Goal: Book appointment/travel/reservation

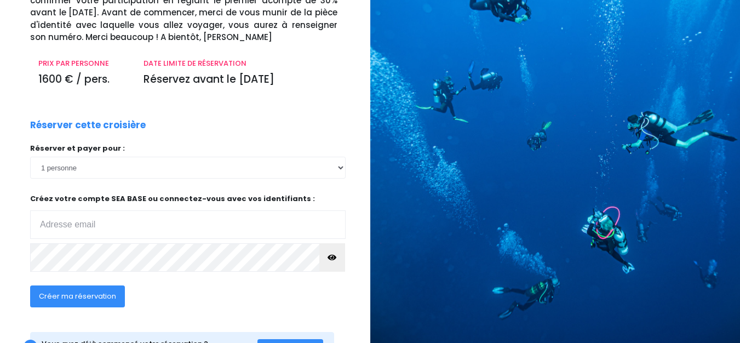
scroll to position [164, 0]
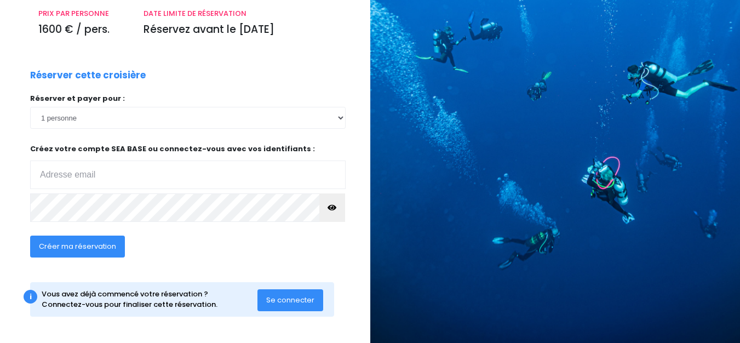
click at [87, 178] on input "email" at bounding box center [188, 175] width 316 height 28
type input "virginie.lag@wanadoo.fr"
click at [275, 302] on span "Se connecter" at bounding box center [290, 300] width 48 height 10
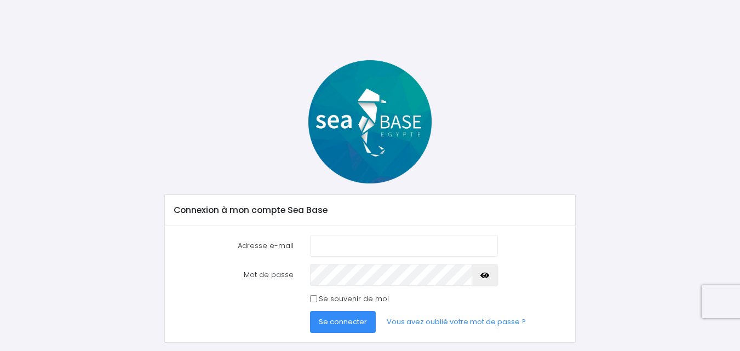
click at [330, 249] on input "Adresse e-mail" at bounding box center [404, 246] width 188 height 22
type input "[EMAIL_ADDRESS][DOMAIN_NAME]"
click at [347, 319] on span "Se connecter" at bounding box center [343, 322] width 48 height 10
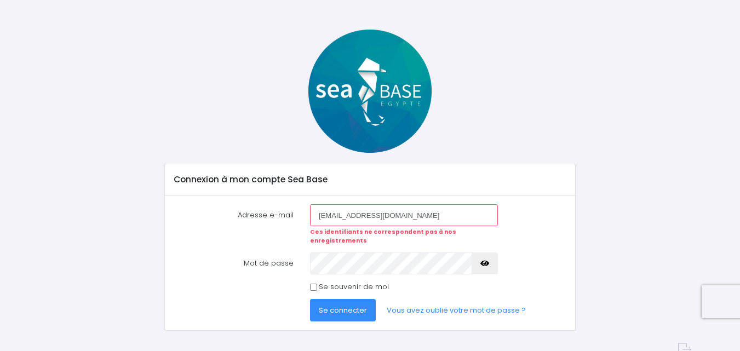
scroll to position [40, 0]
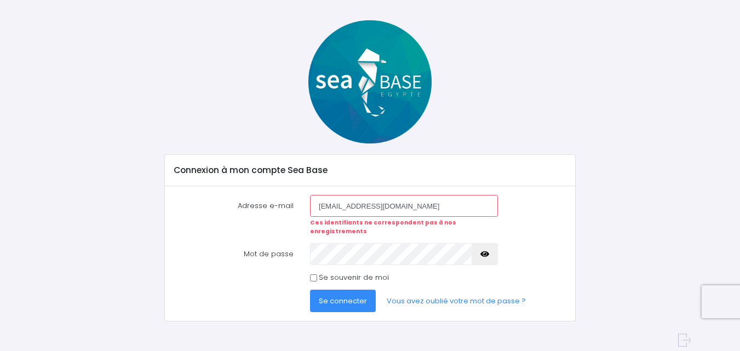
click at [343, 296] on span "Se connecter" at bounding box center [343, 301] width 48 height 10
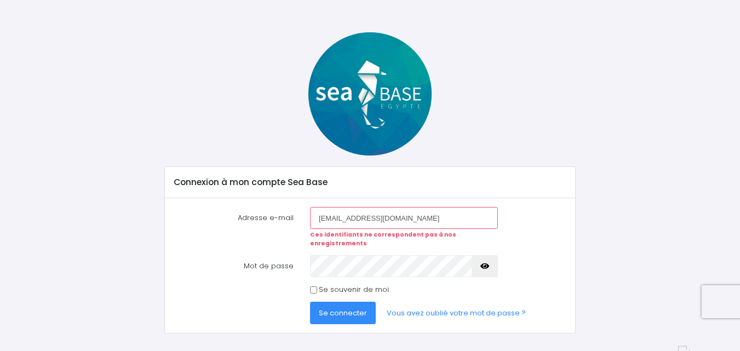
scroll to position [40, 0]
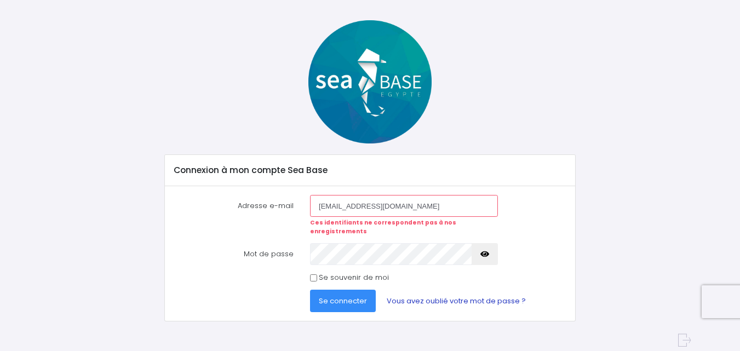
click at [423, 293] on link "Vous avez oublié votre mot de passe ?" at bounding box center [456, 301] width 157 height 22
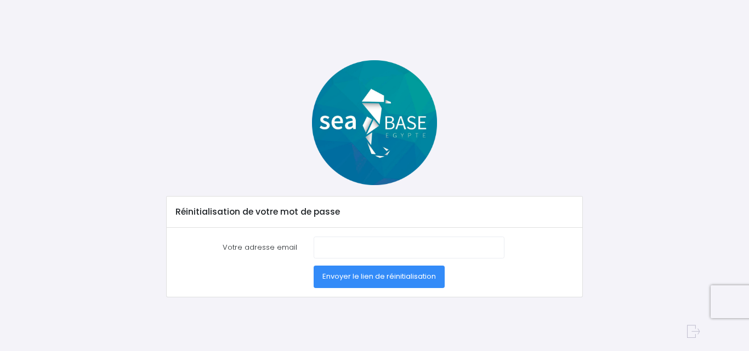
click at [276, 246] on label "Votre adresse email" at bounding box center [236, 248] width 138 height 22
click at [313, 246] on input "Votre adresse email" at bounding box center [408, 248] width 191 height 22
type input "[EMAIL_ADDRESS][DOMAIN_NAME]"
click at [375, 275] on span "Envoyer le lien de réinitialisation" at bounding box center [378, 276] width 113 height 10
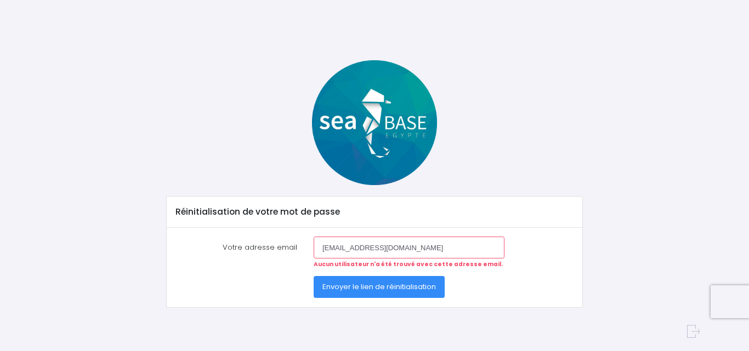
click at [376, 287] on span "Envoyer le lien de réinitialisation" at bounding box center [378, 287] width 113 height 10
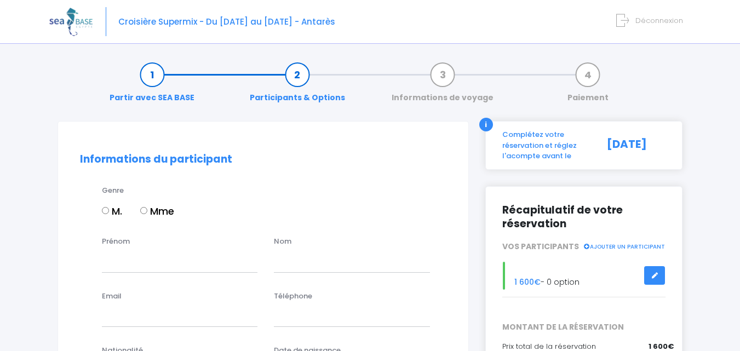
click at [145, 212] on input "Mme" at bounding box center [143, 210] width 7 height 7
radio input "true"
click at [129, 261] on input "Prénom" at bounding box center [180, 261] width 156 height 22
type input "virginie"
type input "lagarde"
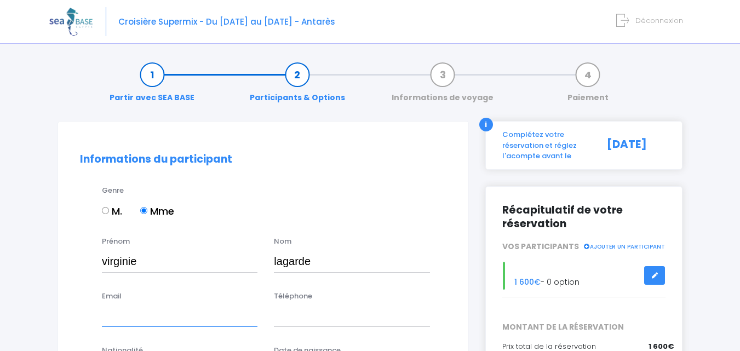
type input "virginie.lag@wanadoo.fr"
type input "0686994083"
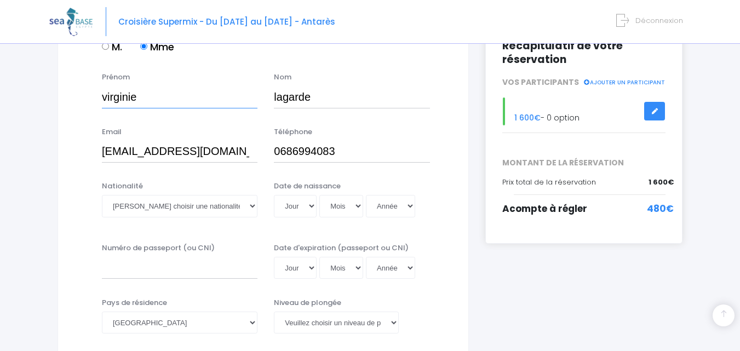
scroll to position [219, 0]
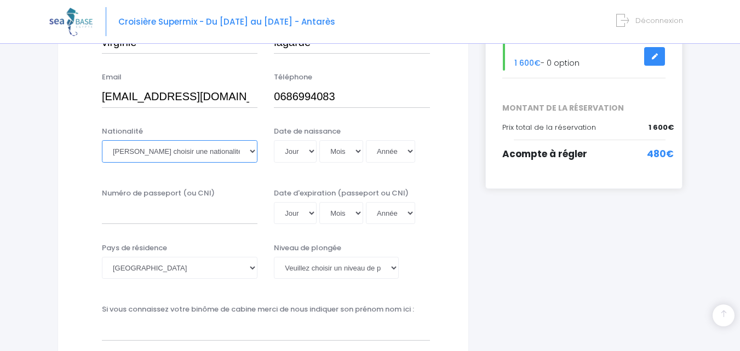
click at [251, 156] on select "Veuillez choisir une nationalité Afghane Albanaise Algerienne Allemande America…" at bounding box center [180, 151] width 156 height 22
select select "Française"
click at [102, 140] on select "Veuillez choisir une nationalité [DEMOGRAPHIC_DATA] Algerienne Allemande [GEOGR…" at bounding box center [180, 151] width 156 height 22
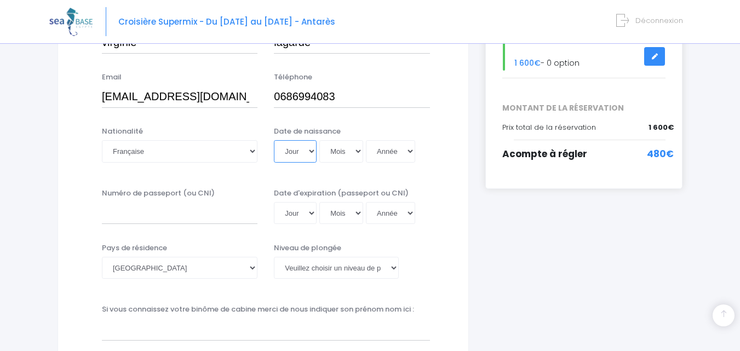
click at [313, 152] on select "Jour 01 02 03 04 05 06 07 08 09 10 11 12 13 14 15 16 17 18 19 20 21 22 23 24 25…" at bounding box center [295, 151] width 43 height 22
select select "08"
click at [274, 140] on select "Jour 01 02 03 04 05 06 07 08 09 10 11 12 13 14 15 16 17 18 19 20 21 22 23 24 25…" at bounding box center [295, 151] width 43 height 22
click at [356, 152] on select "Mois 01 02 03 04 05 06 07 08 09 10 11 12" at bounding box center [341, 151] width 44 height 22
select select "03"
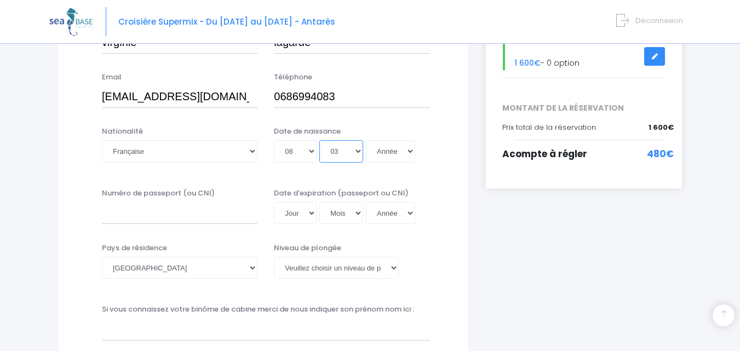
click at [319, 140] on select "Mois 01 02 03 04 05 06 07 08 09 10 11 12" at bounding box center [341, 151] width 44 height 22
click at [407, 151] on select "Année 2045 2044 2043 2042 2041 2040 2039 2038 2037 2036 2035 2034 2033 2032 203…" at bounding box center [390, 151] width 49 height 22
select select "1973"
click at [366, 140] on select "Année 2045 2044 2043 2042 2041 2040 2039 2038 2037 2036 2035 2034 2033 2032 203…" at bounding box center [390, 151] width 49 height 22
type input "1973-03-08"
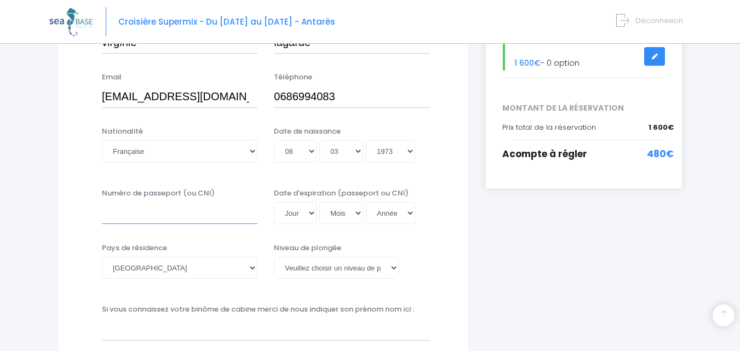
click at [201, 210] on input "Numéro de passeport (ou CNI)" at bounding box center [180, 213] width 156 height 22
type input "D9EB2V983"
click at [312, 213] on select "Jour 01 02 03 04 05 06 07 08 09 10 11 12 13 14 15 16 17 18 19 20 21 22 23 24 25…" at bounding box center [295, 213] width 43 height 22
select select "20"
click at [274, 202] on select "Jour 01 02 03 04 05 06 07 08 09 10 11 12 13 14 15 16 17 18 19 20 21 22 23 24 25…" at bounding box center [295, 213] width 43 height 22
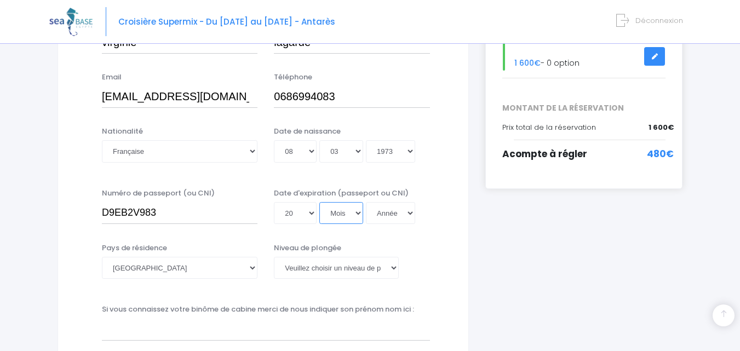
click at [357, 213] on select "Mois 01 02 03 04 05 06 07 08 09 10 11 12" at bounding box center [341, 213] width 44 height 22
select select "08"
click at [319, 202] on select "Mois 01 02 03 04 05 06 07 08 09 10 11 12" at bounding box center [341, 213] width 44 height 22
click at [408, 213] on select "Année 2045 2044 2043 2042 2041 2040 2039 2038 2037 2036 2035 2034 2033 2032 203…" at bounding box center [390, 213] width 49 height 22
select select "2033"
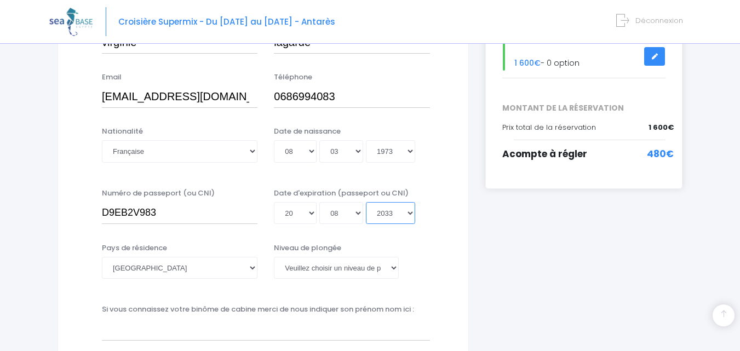
click at [366, 202] on select "Année 2045 2044 2043 2042 2041 2040 2039 2038 2037 2036 2035 2034 2033 2032 203…" at bounding box center [390, 213] width 49 height 22
type input "2033-08-20"
click at [394, 266] on select "Veuillez choisir un niveau de plongée Non plongeur Junior OW diver Adventure OW…" at bounding box center [336, 268] width 124 height 22
select select "MF1"
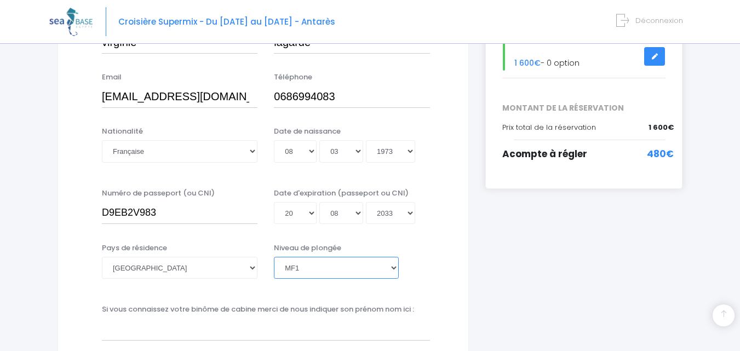
click at [274, 257] on select "Veuillez choisir un niveau de plongée Non plongeur Junior OW diver Adventure OW…" at bounding box center [336, 268] width 124 height 22
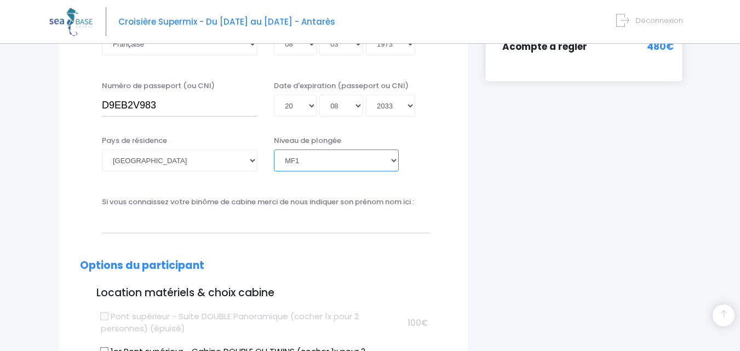
scroll to position [329, 0]
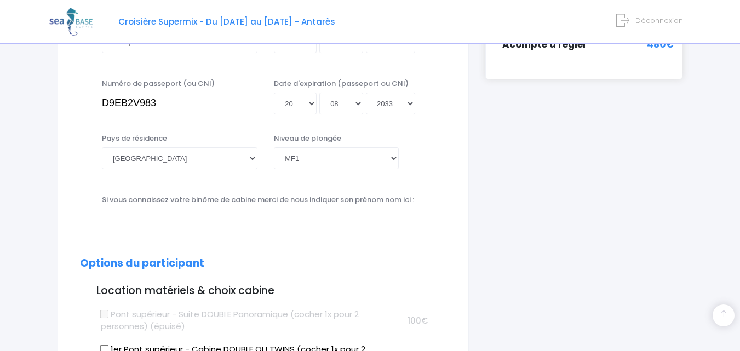
click at [209, 225] on input "text" at bounding box center [266, 220] width 328 height 22
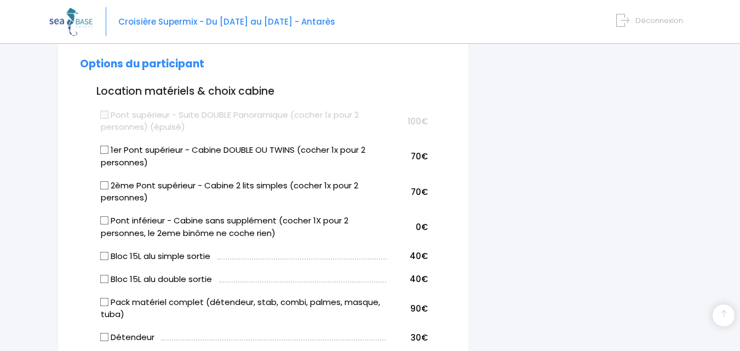
scroll to position [548, 0]
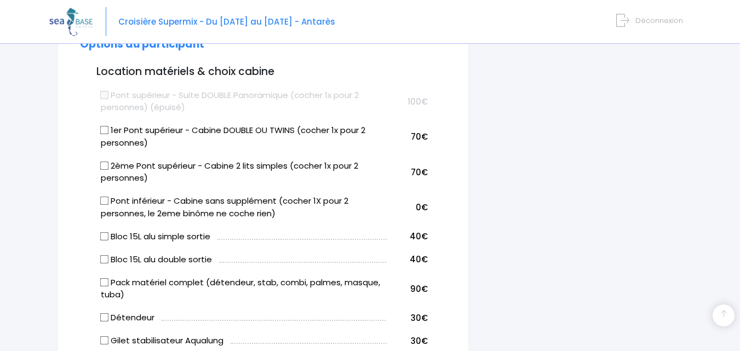
type input "Erika Audry"
click at [107, 202] on input "Pont inférieur - Cabine sans supplément (cocher 1X pour 2 personnes, le 2eme bi…" at bounding box center [104, 201] width 9 height 9
checkbox input "true"
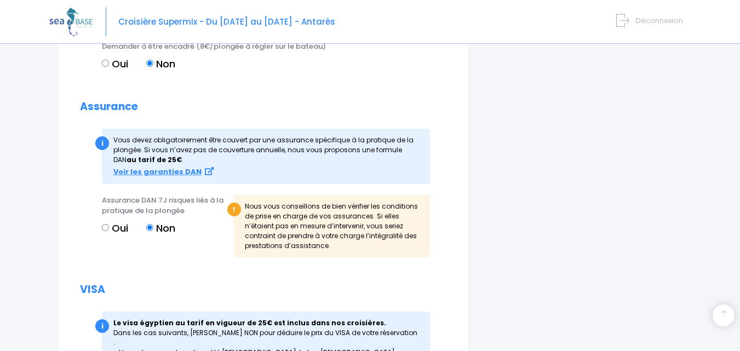
scroll to position [1151, 0]
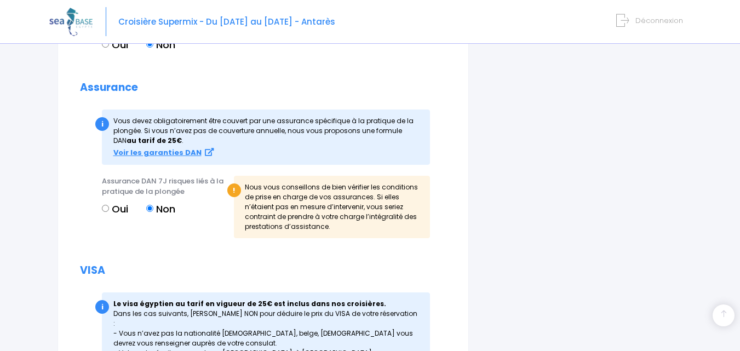
click at [106, 209] on input "Oui" at bounding box center [105, 208] width 7 height 7
radio input "true"
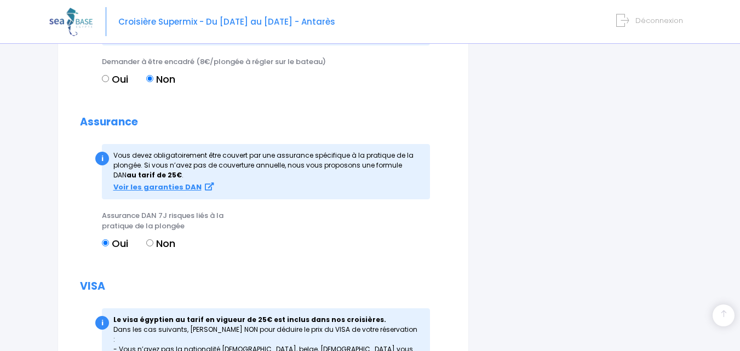
scroll to position [1096, 0]
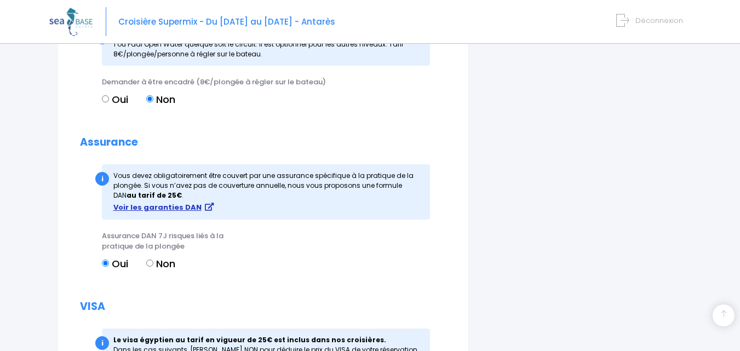
click at [172, 208] on strong "Voir les garanties DAN" at bounding box center [157, 207] width 88 height 10
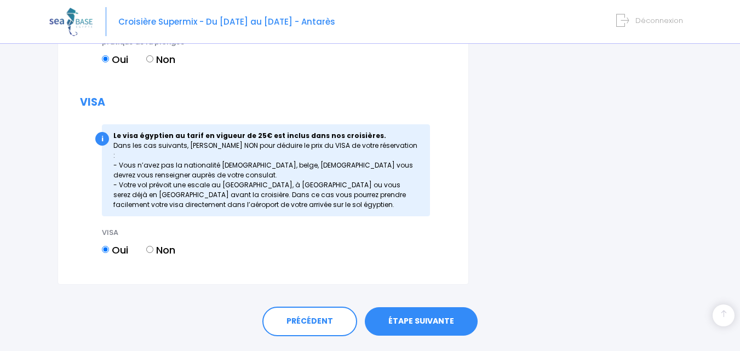
scroll to position [1320, 0]
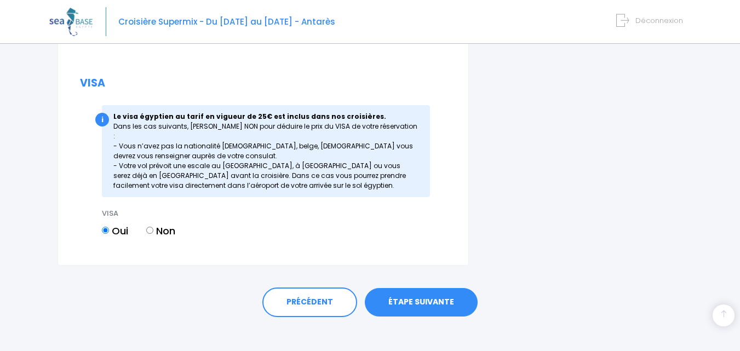
click at [411, 292] on link "ÉTAPE SUIVANTE" at bounding box center [421, 302] width 113 height 28
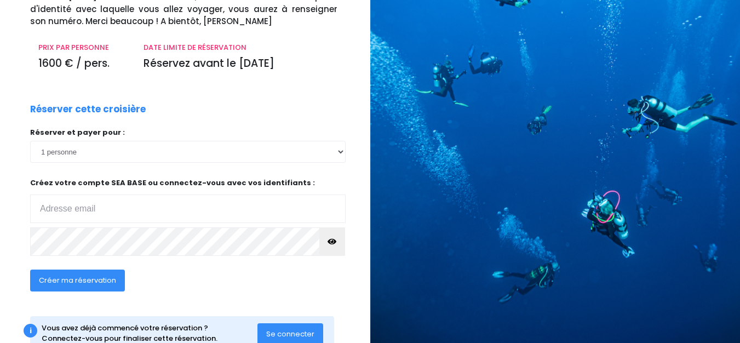
scroll to position [166, 0]
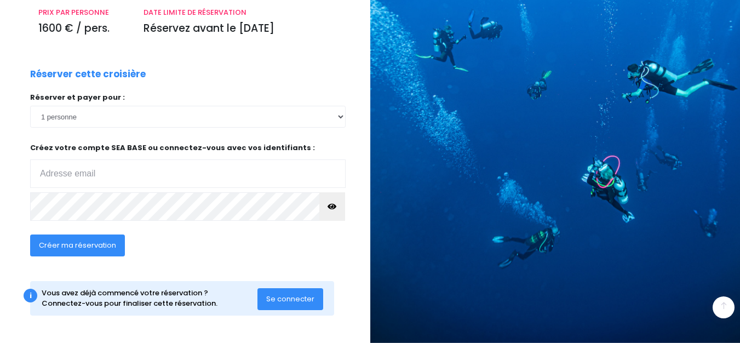
click at [123, 181] on input "email" at bounding box center [188, 173] width 316 height 28
type input "virginie.lag@wanadoo.fr"
click at [85, 246] on span "Créer ma réservation" at bounding box center [77, 245] width 77 height 10
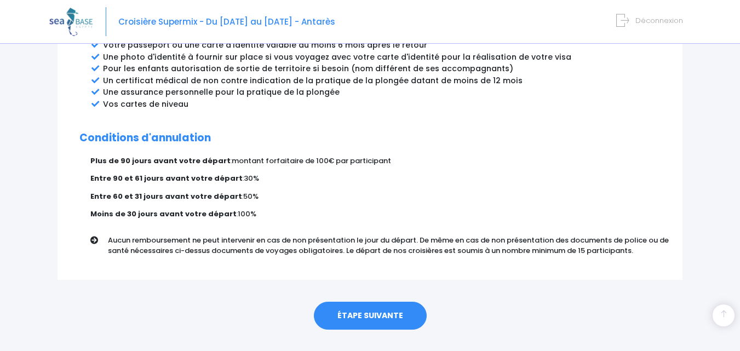
scroll to position [651, 0]
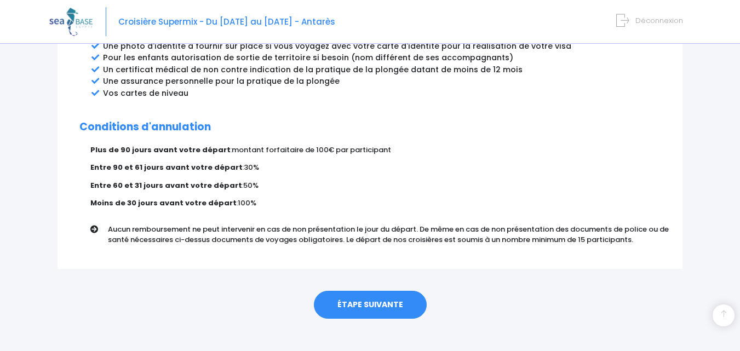
click at [375, 291] on link "ÉTAPE SUIVANTE" at bounding box center [370, 305] width 113 height 28
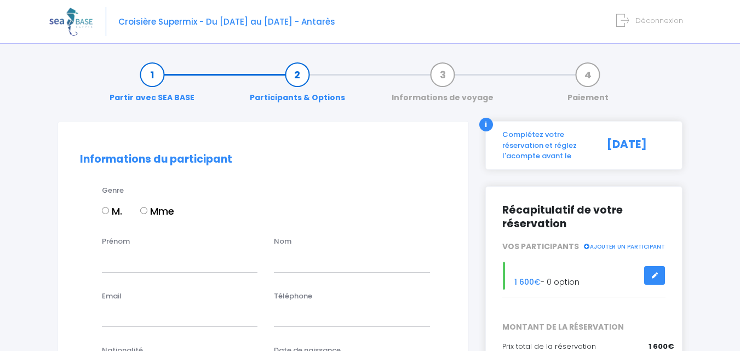
click at [147, 211] on input "Mme" at bounding box center [143, 210] width 7 height 7
radio input "true"
click at [142, 256] on input "Prénom" at bounding box center [180, 261] width 156 height 22
type input "virginie"
type input "lagarde"
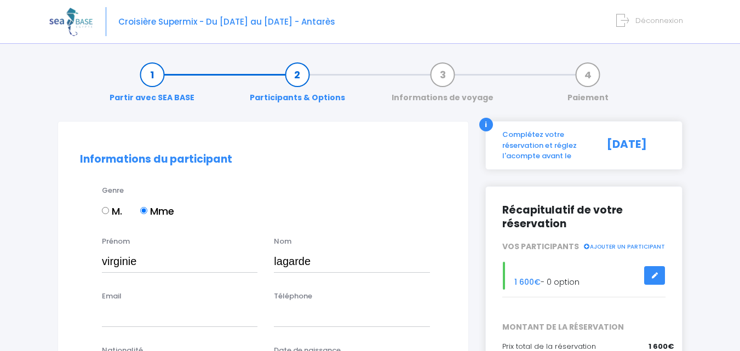
type input "virginie.lag@wanadoo.fr"
type input "0686994083"
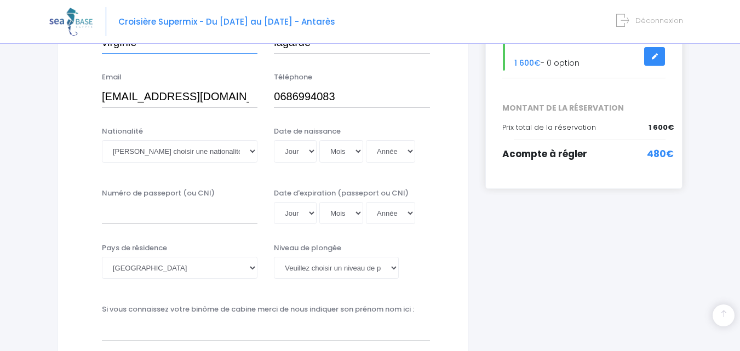
scroll to position [274, 0]
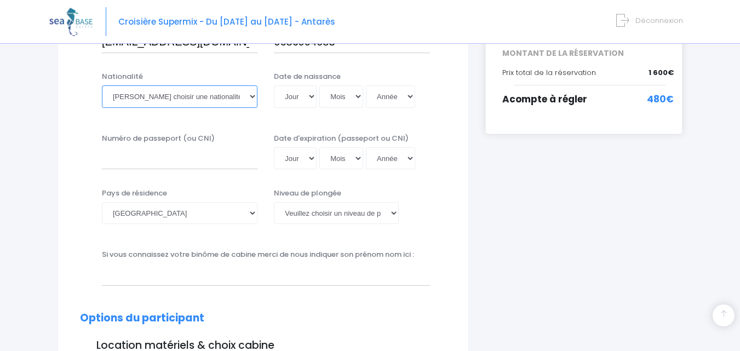
click at [250, 96] on select "Veuillez choisir une nationalité Afghane Albanaise Algerienne Allemande America…" at bounding box center [180, 96] width 156 height 22
select select "Française"
click at [102, 85] on select "Veuillez choisir une nationalité Afghane Albanaise Algerienne Allemande America…" at bounding box center [180, 96] width 156 height 22
click at [312, 95] on select "Jour 01 02 03 04 05 06 07 08 09 10 11 12 13 14 15 16 17 18 19 20 21 22 23 24 25…" at bounding box center [295, 96] width 43 height 22
select select "08"
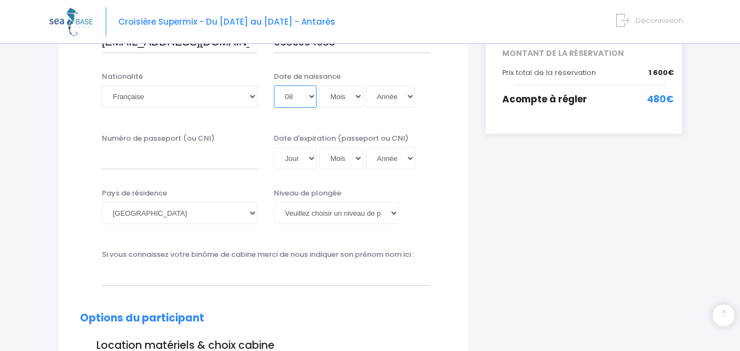
click at [274, 85] on select "Jour 01 02 03 04 05 06 07 08 09 10 11 12 13 14 15 16 17 18 19 20 21 22 23 24 25…" at bounding box center [295, 96] width 43 height 22
click at [360, 96] on select "Mois 01 02 03 04 05 06 07 08 09 10 11 12" at bounding box center [341, 96] width 44 height 22
select select "03"
click at [319, 85] on select "Mois 01 02 03 04 05 06 07 08 09 10 11 12" at bounding box center [341, 96] width 44 height 22
click at [410, 95] on select "Année 2045 2044 2043 2042 2041 2040 2039 2038 2037 2036 2035 2034 2033 2032 203…" at bounding box center [390, 96] width 49 height 22
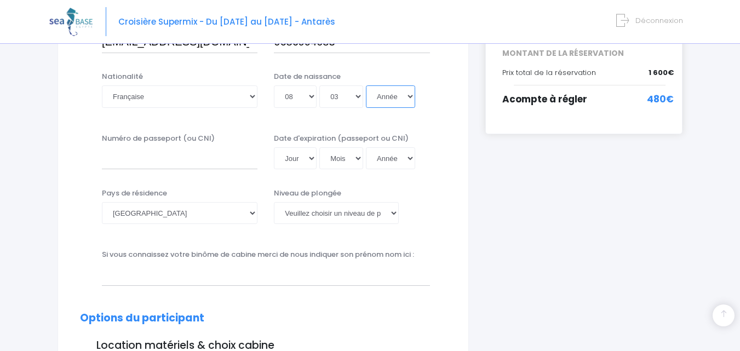
select select "1973"
click at [366, 85] on select "Année 2045 2044 2043 2042 2041 2040 2039 2038 2037 2036 2035 2034 2033 2032 203…" at bounding box center [390, 96] width 49 height 22
type input "1973-03-08"
click at [159, 160] on input "Numéro de passeport (ou CNI)" at bounding box center [180, 158] width 156 height 22
type input "D9EB2V983"
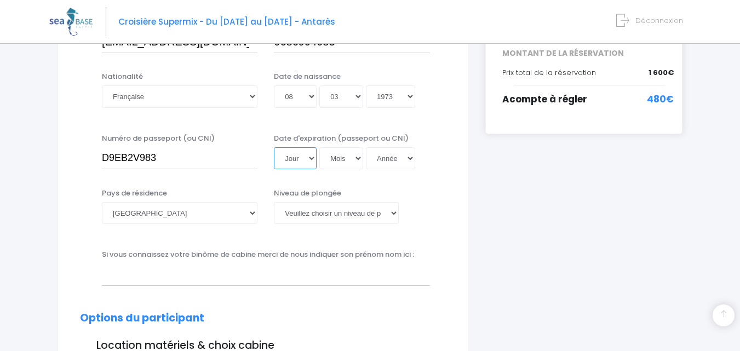
click at [310, 161] on select "Jour 01 02 03 04 05 06 07 08 09 10 11 12 13 14 15 16 17 18 19 20 21 22 23 24 25…" at bounding box center [295, 158] width 43 height 22
select select "20"
click at [274, 147] on select "Jour 01 02 03 04 05 06 07 08 09 10 11 12 13 14 15 16 17 18 19 20 21 22 23 24 25…" at bounding box center [295, 158] width 43 height 22
click at [356, 156] on select "Mois 01 02 03 04 05 06 07 08 09 10 11 12" at bounding box center [341, 158] width 44 height 22
select select "08"
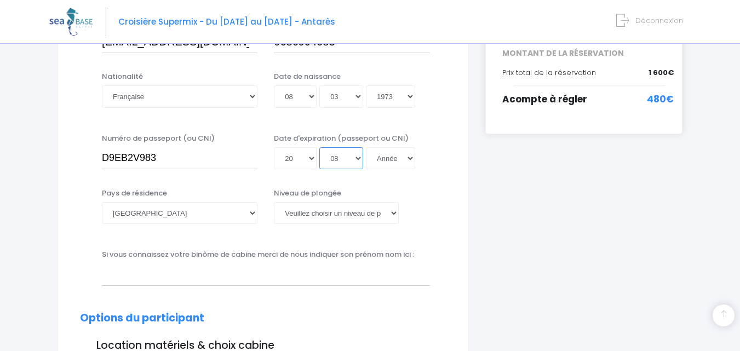
click at [319, 147] on select "Mois 01 02 03 04 05 06 07 08 09 10 11 12" at bounding box center [341, 158] width 44 height 22
click at [409, 159] on select "Année 2045 2044 2043 2042 2041 2040 2039 2038 2037 2036 2035 2034 2033 2032 203…" at bounding box center [390, 158] width 49 height 22
select select "2033"
click at [366, 147] on select "Année 2045 2044 2043 2042 2041 2040 2039 2038 2037 2036 2035 2034 2033 2032 203…" at bounding box center [390, 158] width 49 height 22
type input "2033-08-20"
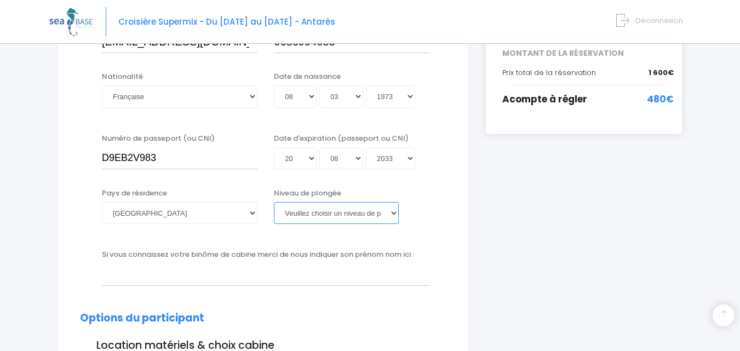
click at [392, 213] on select "Veuillez choisir un niveau de plongée Non plongeur Junior OW diver Adventure OW…" at bounding box center [336, 213] width 124 height 22
select select "MF1"
click at [274, 202] on select "Veuillez choisir un niveau de plongée Non plongeur Junior OW diver Adventure OW…" at bounding box center [336, 213] width 124 height 22
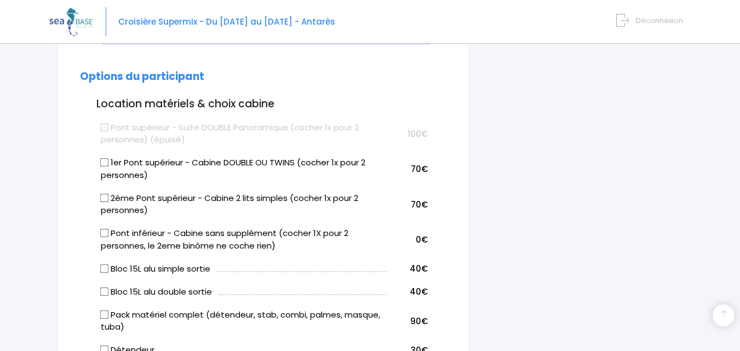
scroll to position [548, 0]
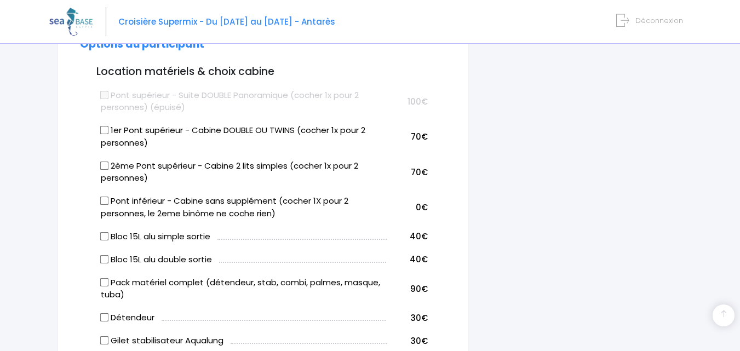
click at [106, 203] on input "Pont inférieur - Cabine sans supplément (cocher 1X pour 2 personnes, le 2eme bi…" at bounding box center [104, 201] width 9 height 9
checkbox input "true"
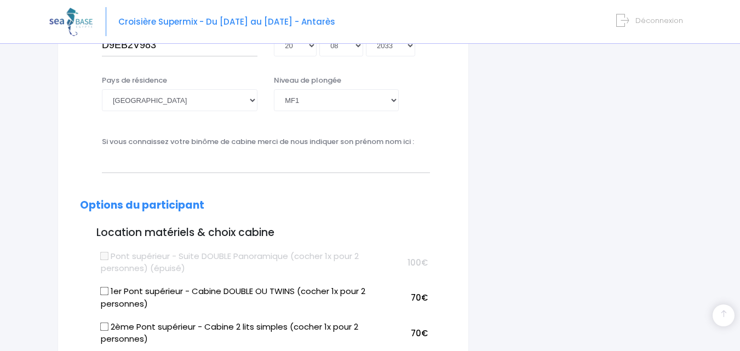
scroll to position [384, 0]
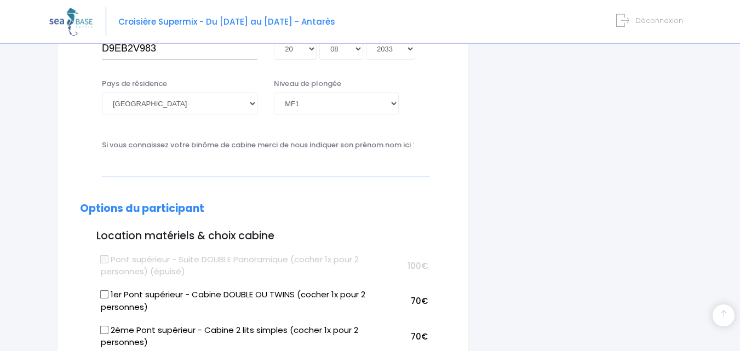
click at [137, 165] on input "text" at bounding box center [266, 165] width 328 height 22
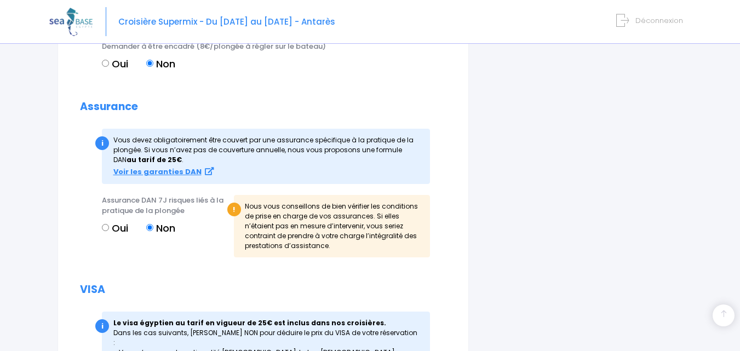
scroll to position [1151, 0]
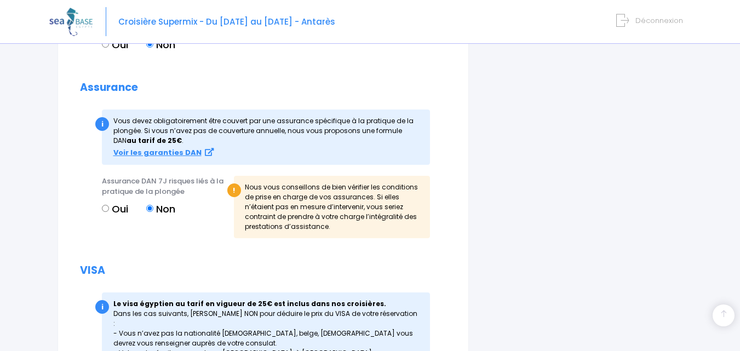
type input "Erika Audry"
click at [109, 207] on label "Oui" at bounding box center [115, 209] width 26 height 15
click at [109, 207] on input "Oui" at bounding box center [105, 208] width 7 height 7
radio input "true"
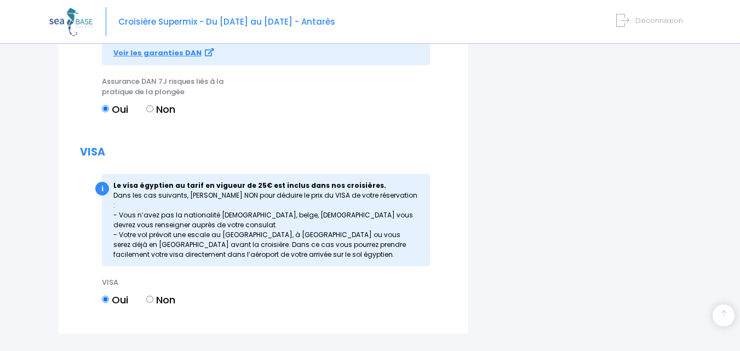
scroll to position [1260, 0]
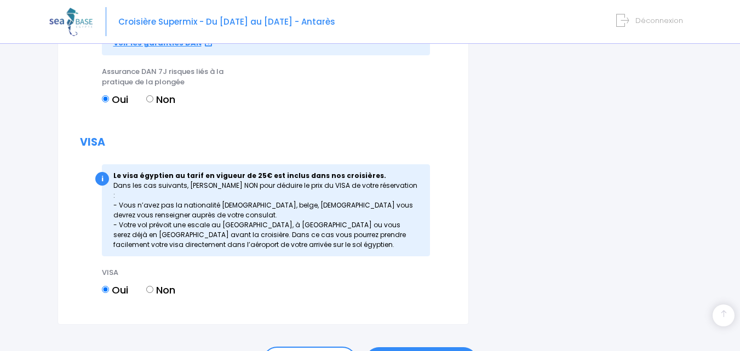
click at [149, 286] on input "Non" at bounding box center [149, 289] width 7 height 7
radio input "true"
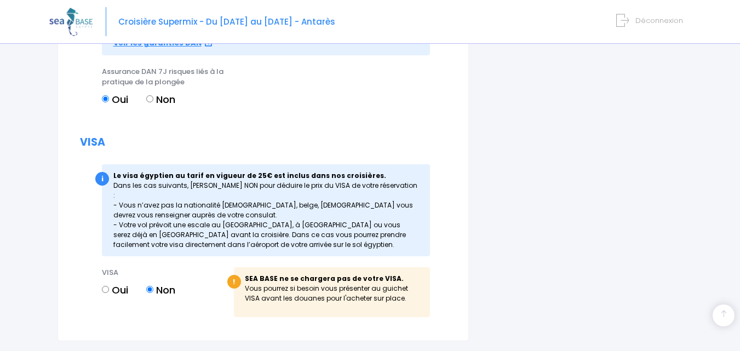
click at [110, 283] on label "Oui" at bounding box center [115, 290] width 26 height 15
click at [109, 286] on input "Oui" at bounding box center [105, 289] width 7 height 7
radio input "true"
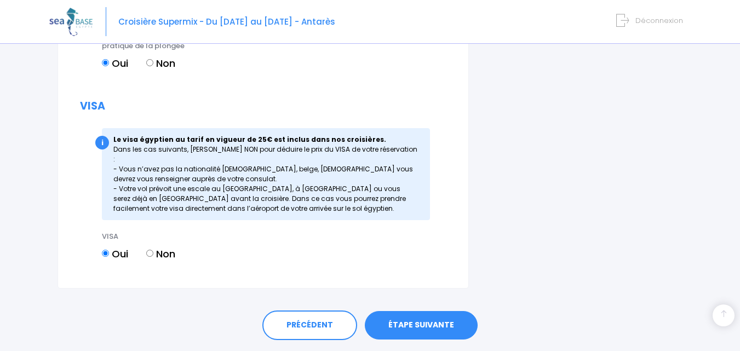
scroll to position [1320, 0]
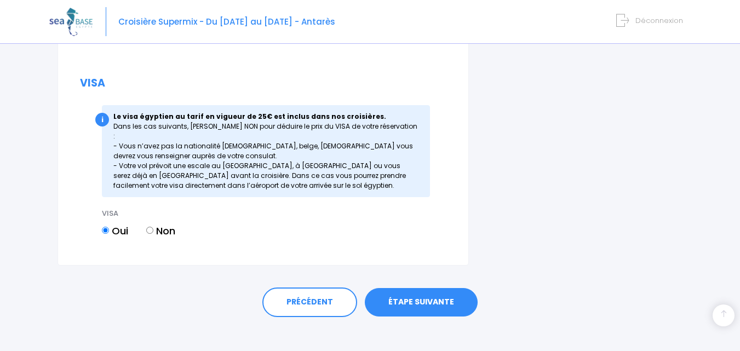
click at [419, 288] on link "ÉTAPE SUIVANTE" at bounding box center [421, 302] width 113 height 28
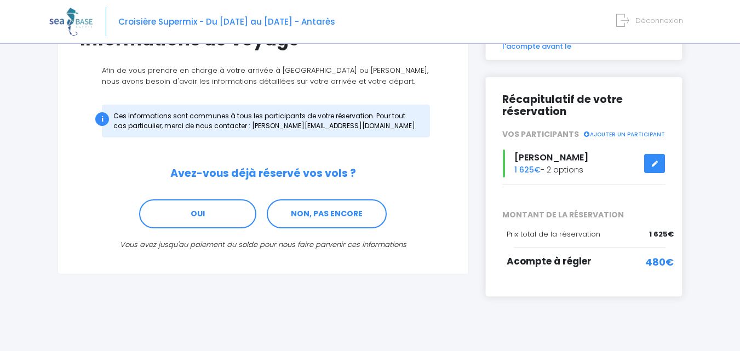
scroll to position [55, 0]
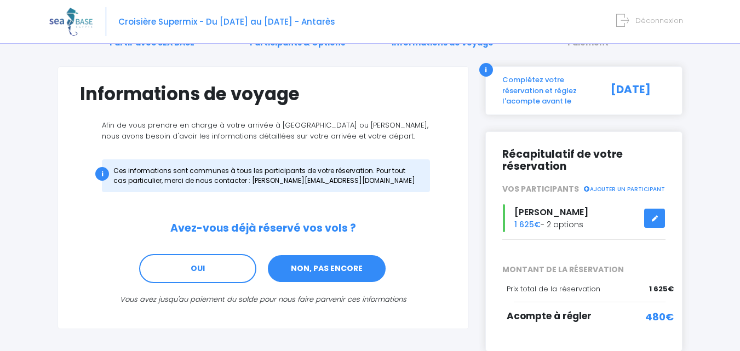
click at [323, 269] on link "NON, PAS ENCORE" at bounding box center [327, 269] width 120 height 30
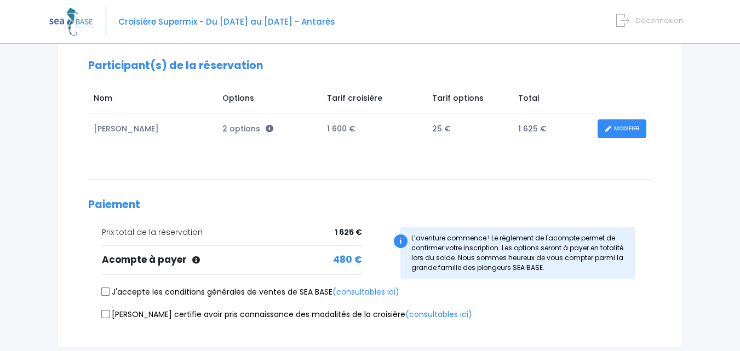
scroll to position [164, 0]
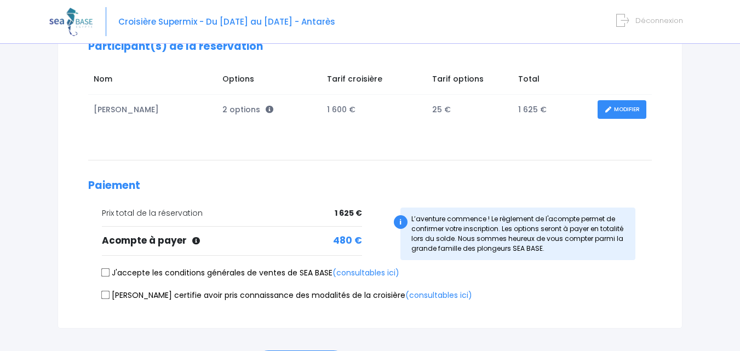
click at [108, 276] on input "J'accepte les conditions générales de ventes de SEA BASE (consultables ici)" at bounding box center [105, 273] width 9 height 9
checkbox input "true"
click at [106, 295] on input "[PERSON_NAME] certifie avoir pris connaissance des modalités de la croisière (c…" at bounding box center [105, 294] width 9 height 9
checkbox input "true"
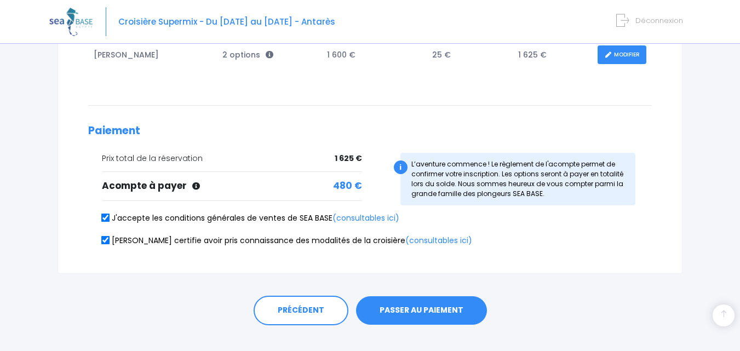
scroll to position [237, 0]
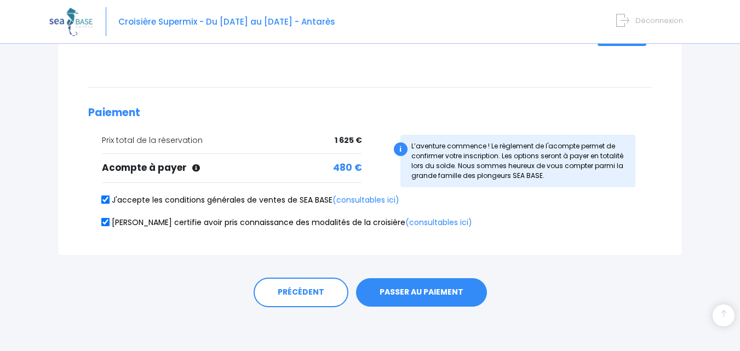
click at [415, 289] on button "PASSER AU PAIEMENT" at bounding box center [421, 292] width 131 height 28
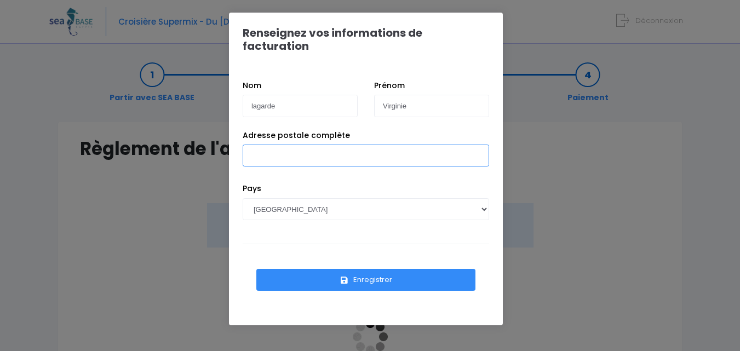
click at [288, 145] on input "Adresse postale complète" at bounding box center [366, 156] width 247 height 22
type input "24 Rte du Cruet Nord"
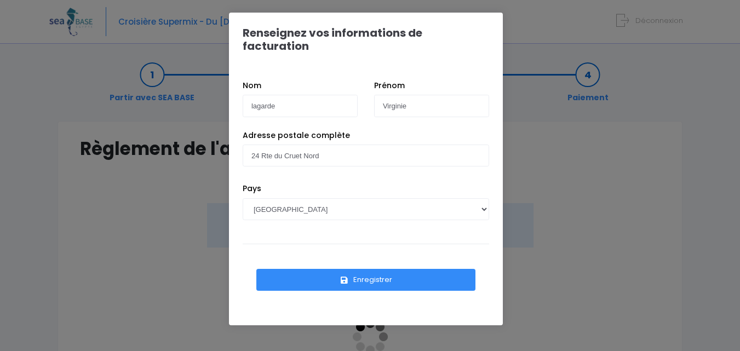
click at [363, 269] on button "Enregistrer" at bounding box center [365, 280] width 219 height 22
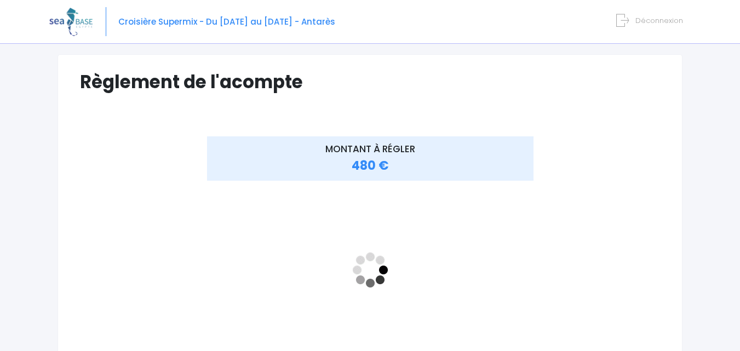
scroll to position [42, 0]
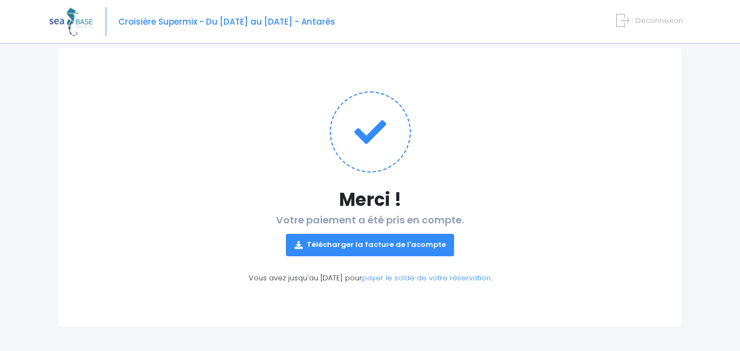
scroll to position [78, 0]
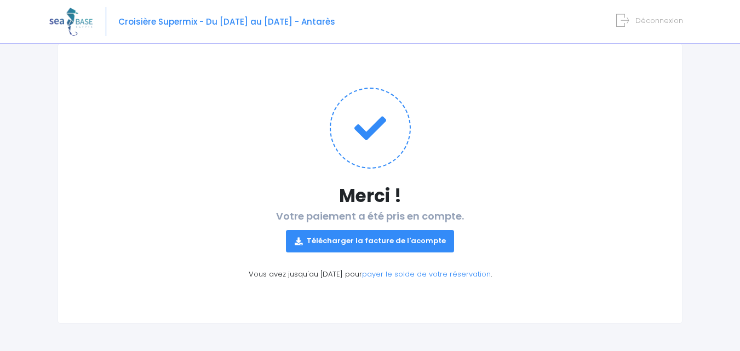
click at [402, 241] on link "Télécharger la facture de l'acompte" at bounding box center [370, 241] width 169 height 22
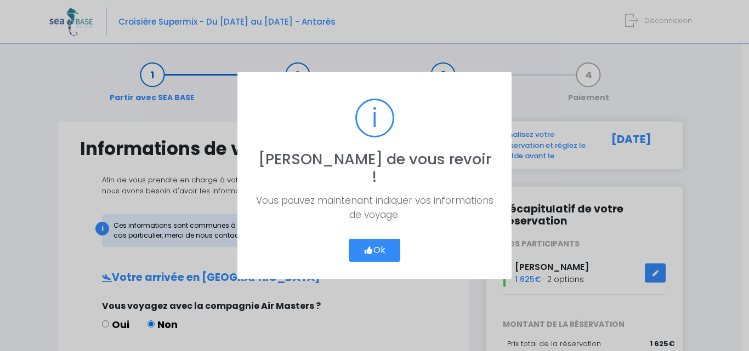
click at [379, 241] on button "Ok" at bounding box center [375, 250] width 52 height 23
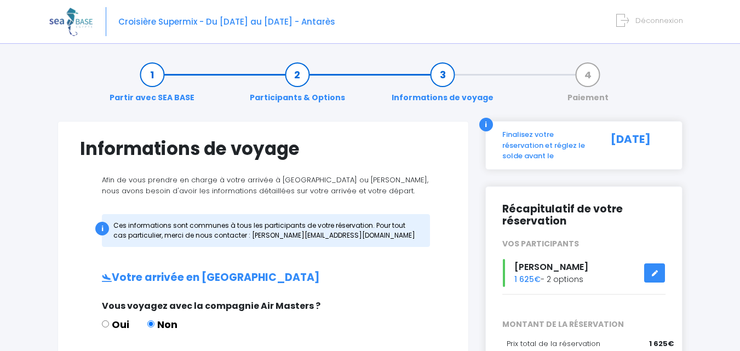
click at [149, 78] on link "Partir avec SEA BASE" at bounding box center [152, 86] width 96 height 35
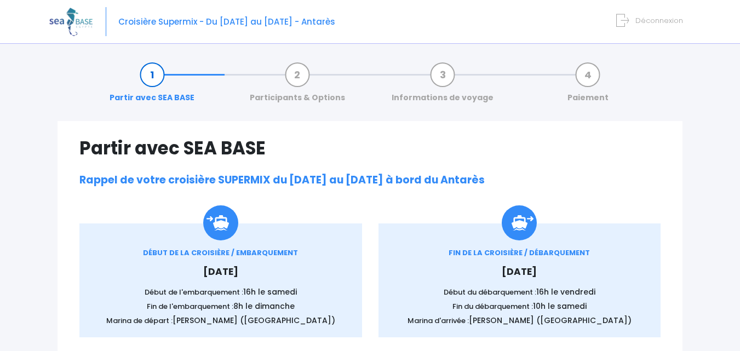
click at [437, 78] on link "Informations de voyage" at bounding box center [442, 86] width 113 height 35
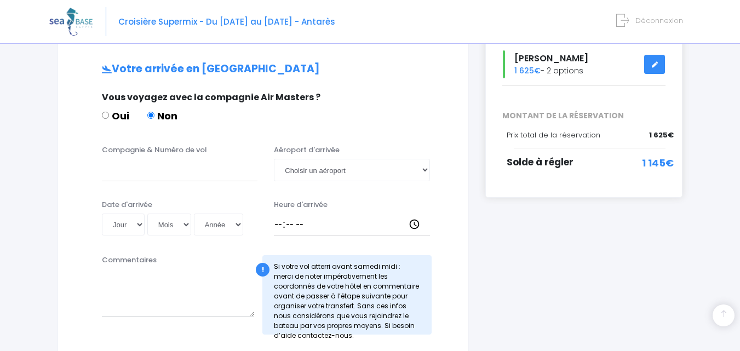
scroll to position [219, 0]
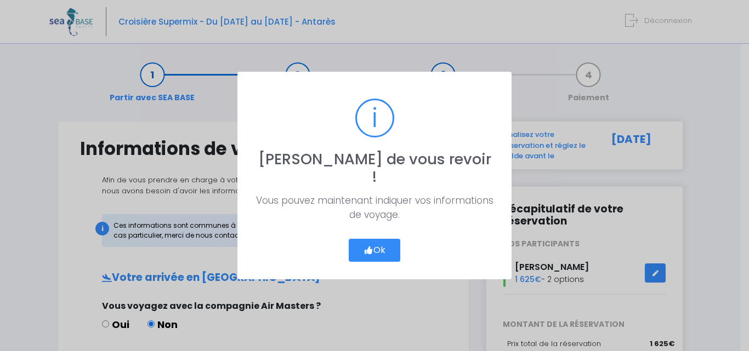
click at [364, 250] on icon "button" at bounding box center [368, 250] width 10 height 0
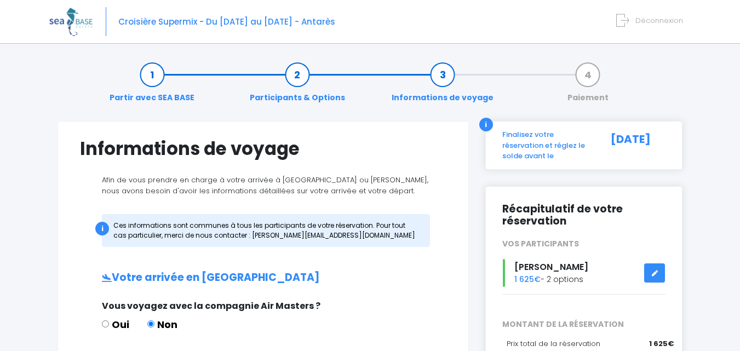
click at [143, 71] on link "Partir avec SEA BASE" at bounding box center [152, 86] width 96 height 35
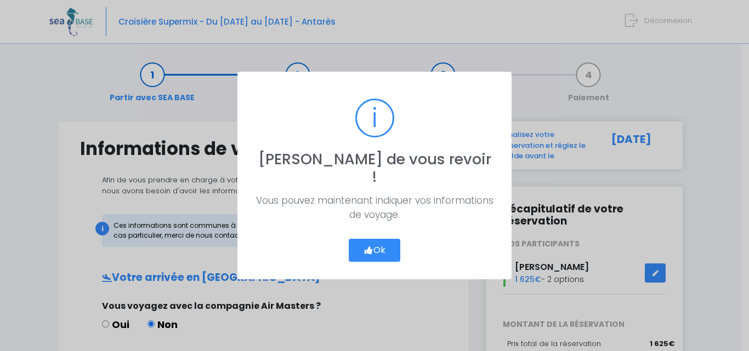
click at [370, 250] on icon "button" at bounding box center [368, 250] width 10 height 0
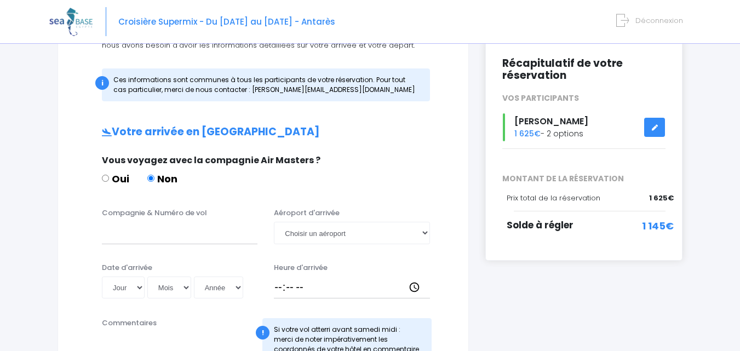
scroll to position [164, 0]
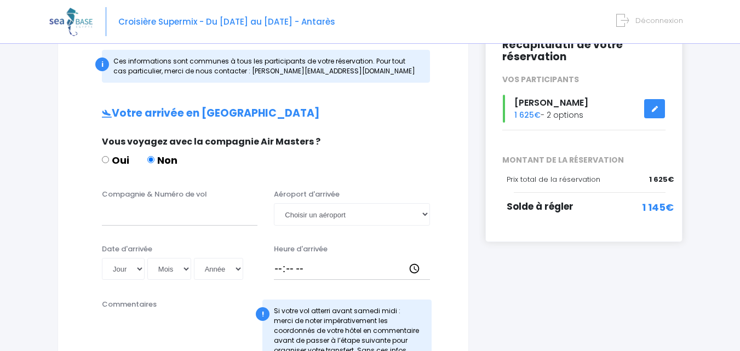
click at [260, 212] on div "Compagnie & Numéro de vol" at bounding box center [180, 207] width 172 height 36
click at [227, 212] on input "Compagnie & Numéro de vol" at bounding box center [180, 214] width 156 height 22
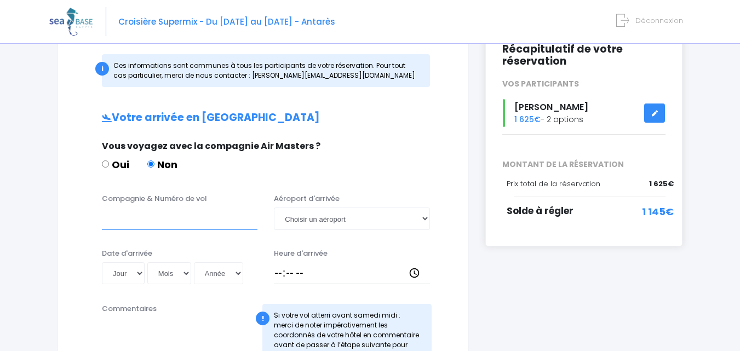
scroll to position [9, 0]
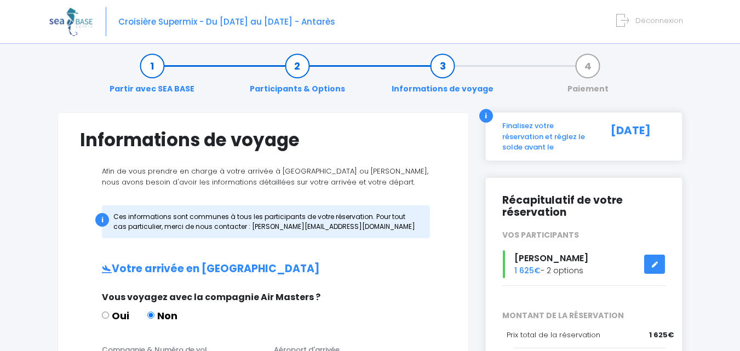
click at [287, 73] on link "Participants & Options" at bounding box center [297, 77] width 106 height 35
click at [301, 68] on link "Participants & Options" at bounding box center [297, 77] width 106 height 35
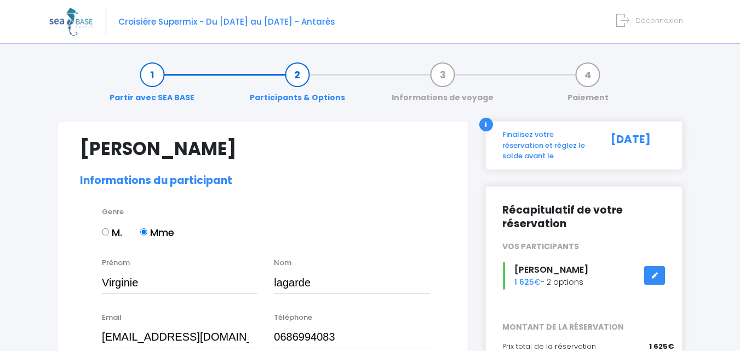
select select "MF1"
click at [448, 79] on link "Informations de voyage" at bounding box center [442, 86] width 113 height 35
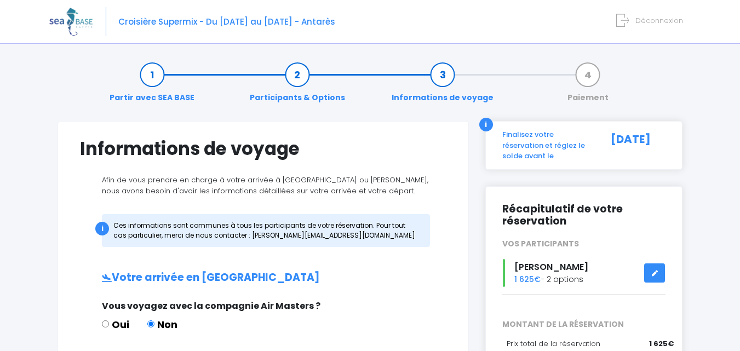
click at [453, 77] on link "Informations de voyage" at bounding box center [442, 86] width 113 height 35
click at [150, 78] on link "Partir avec SEA BASE" at bounding box center [152, 86] width 96 height 35
